Goal: Information Seeking & Learning: Learn about a topic

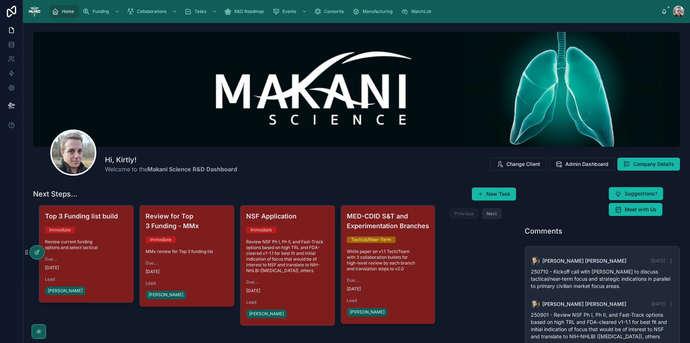
scroll to position [253, 0]
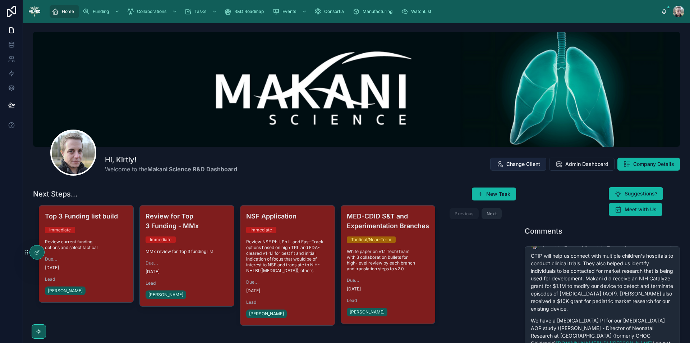
click at [530, 165] on span "Change Client" at bounding box center [523, 163] width 34 height 7
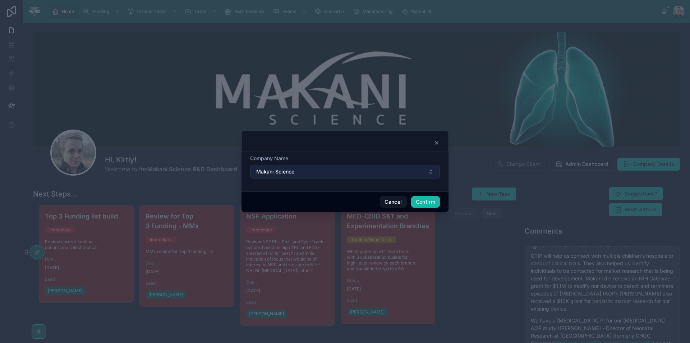
click at [401, 173] on button "Makani Science" at bounding box center [345, 172] width 190 height 14
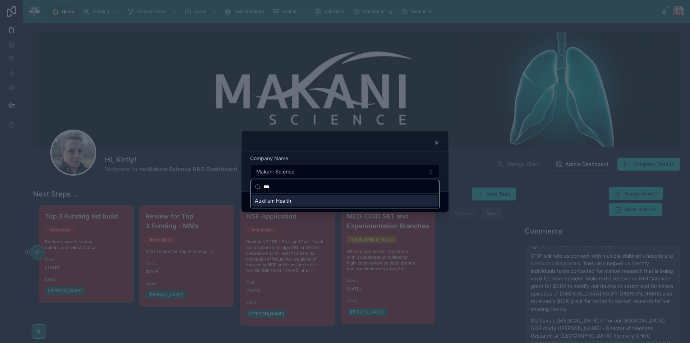
type input "***"
click at [284, 203] on span "Auxilium Health" at bounding box center [273, 200] width 36 height 7
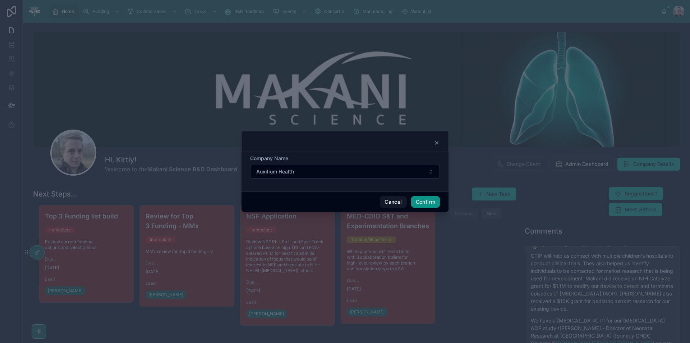
click at [435, 201] on button "Confirm" at bounding box center [425, 202] width 29 height 12
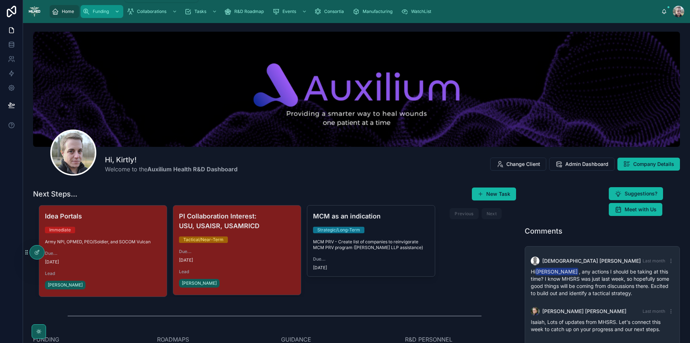
click at [111, 11] on div "Funding" at bounding box center [102, 12] width 38 height 12
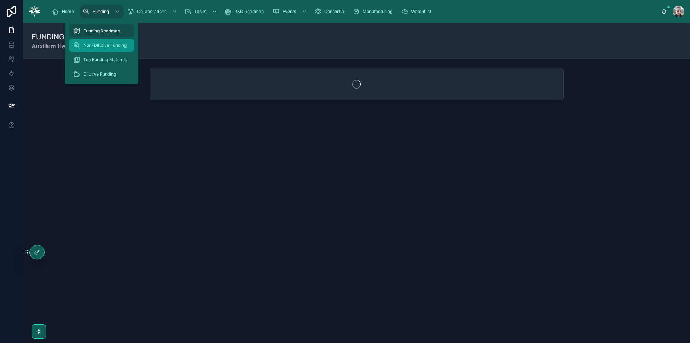
click at [109, 45] on span "Non-Dilutive Funding" at bounding box center [104, 45] width 43 height 6
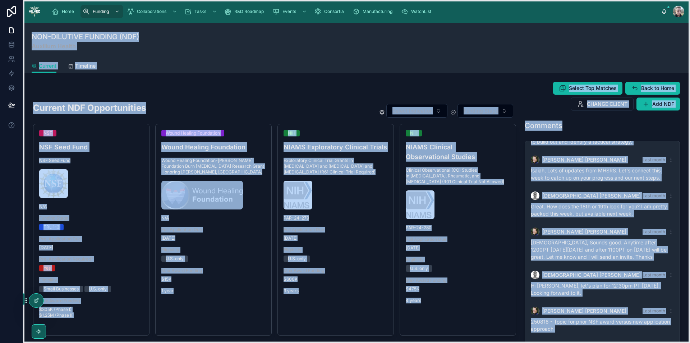
drag, startPoint x: 25, startPoint y: 251, endPoint x: 22, endPoint y: 299, distance: 48.3
click at [22, 299] on div "Home Funding Collaborations Tasks R&D Roadmap Events Consortia Manufacturing Wa…" at bounding box center [345, 171] width 690 height 343
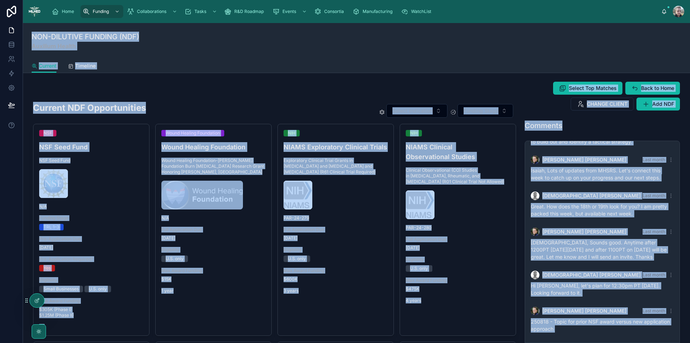
click at [312, 87] on div "Current NDF Opportunities Select Indication Funding Stage NSF NSF Seed Fund NSF…" at bounding box center [275, 336] width 492 height 514
